Goal: Task Accomplishment & Management: Manage account settings

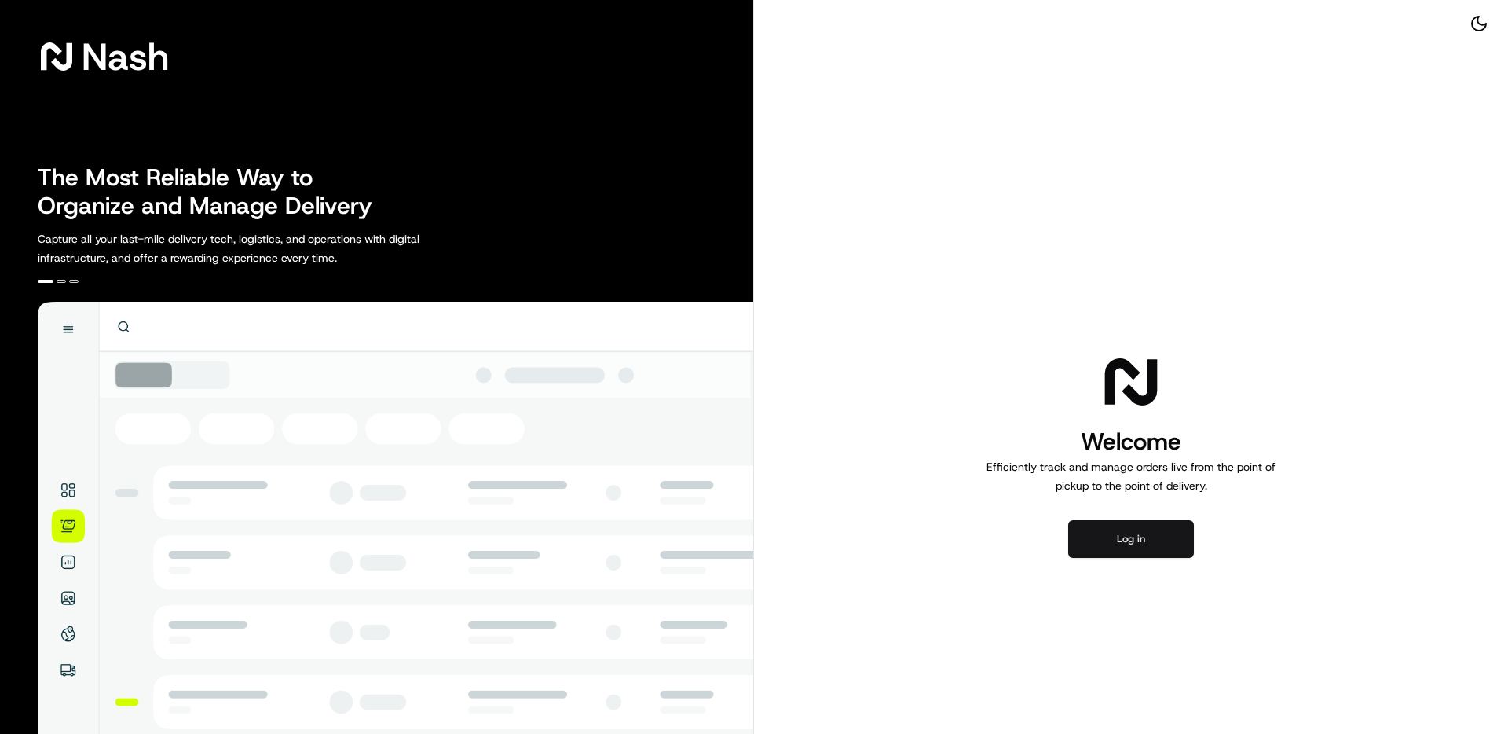
click at [1163, 547] on button "Log in" at bounding box center [1131, 539] width 126 height 38
